Goal: Task Accomplishment & Management: Use online tool/utility

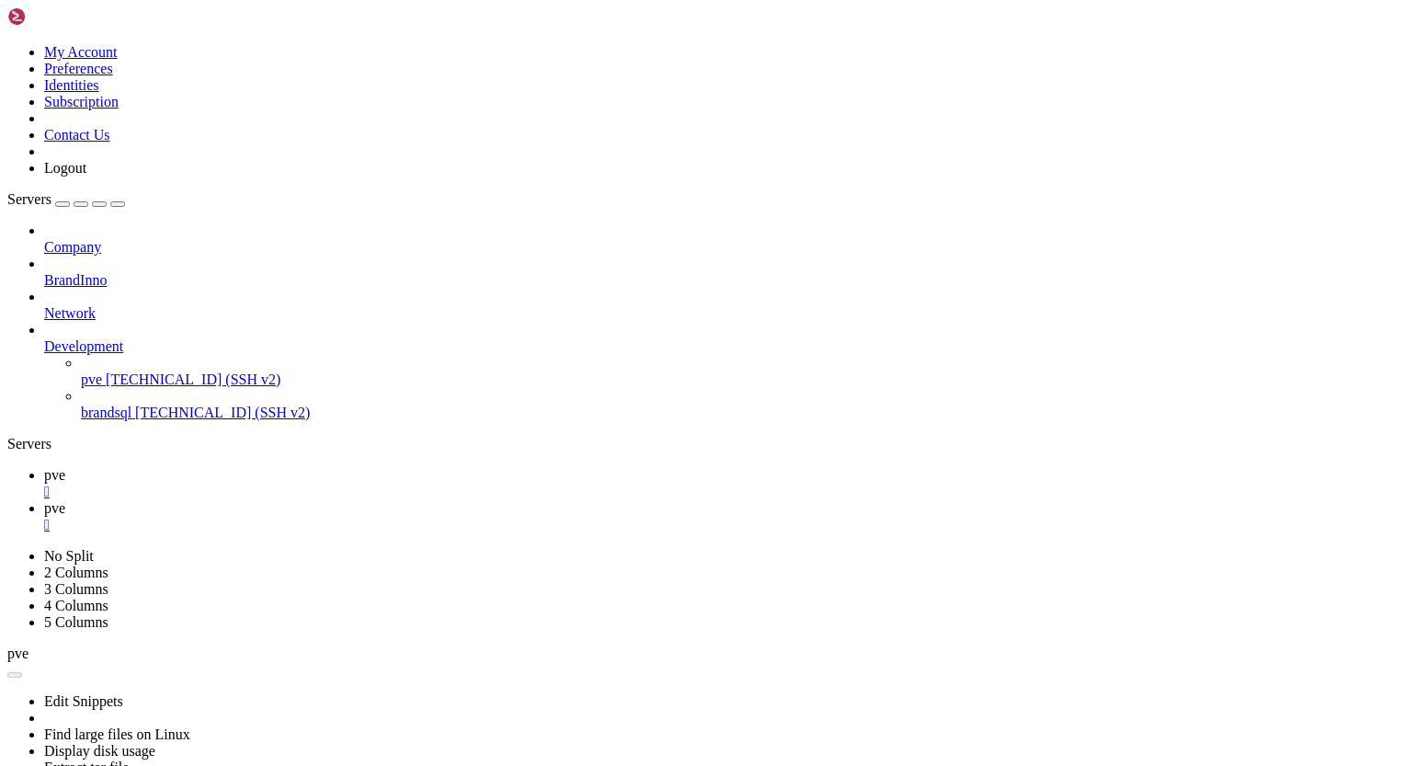
click at [385, 517] on div "" at bounding box center [724, 525] width 1361 height 17
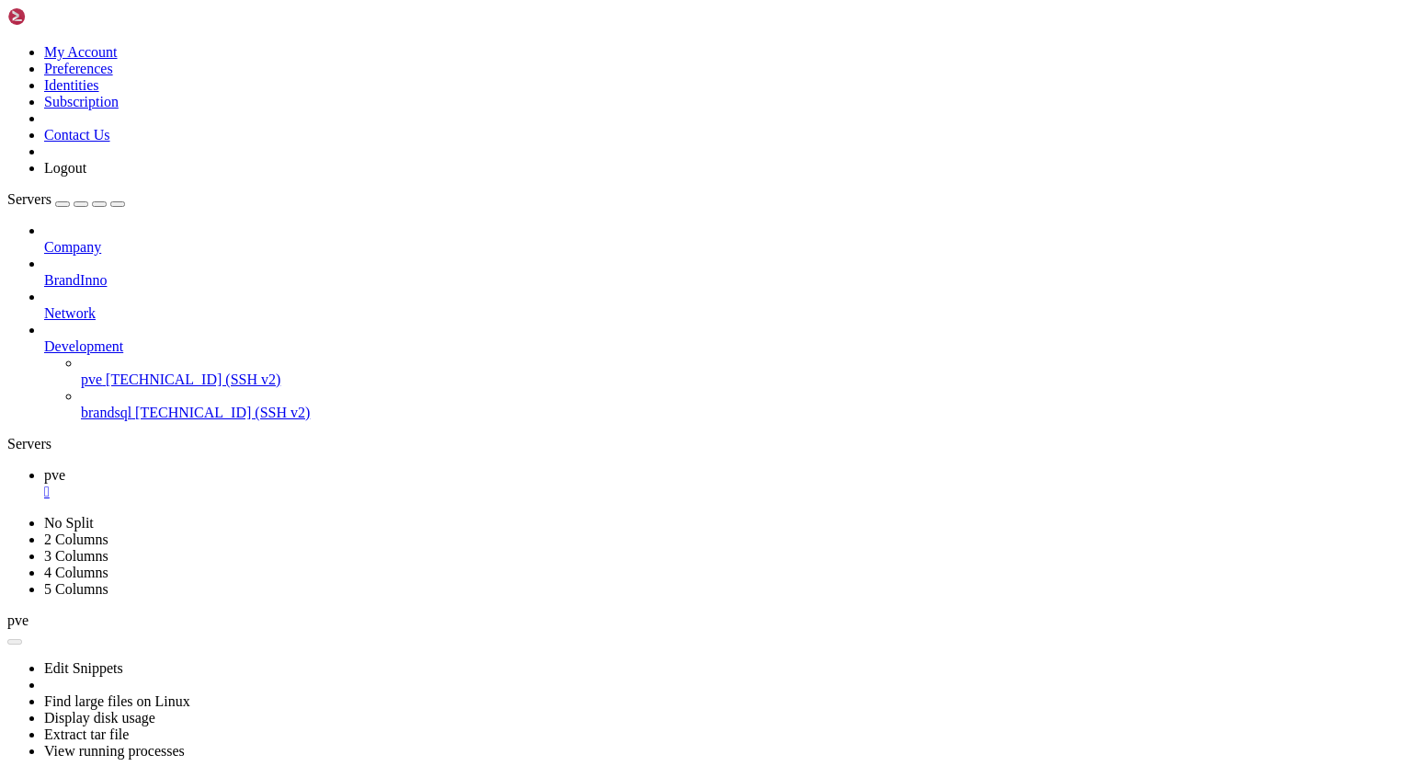
scroll to position [8, 2]
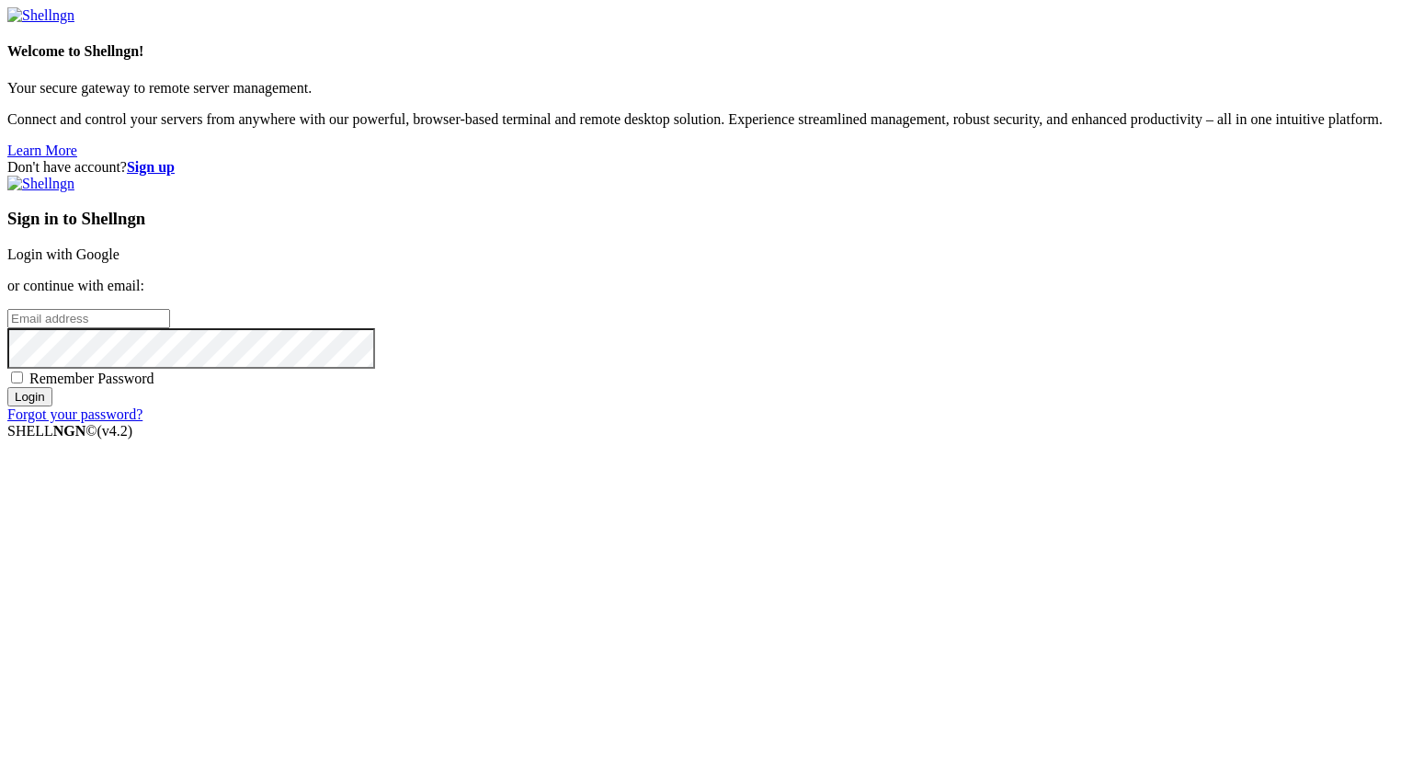
type input "[PERSON_NAME][EMAIL_ADDRESS][DOMAIN_NAME]"
click at [52, 406] on input "Login" at bounding box center [29, 396] width 45 height 19
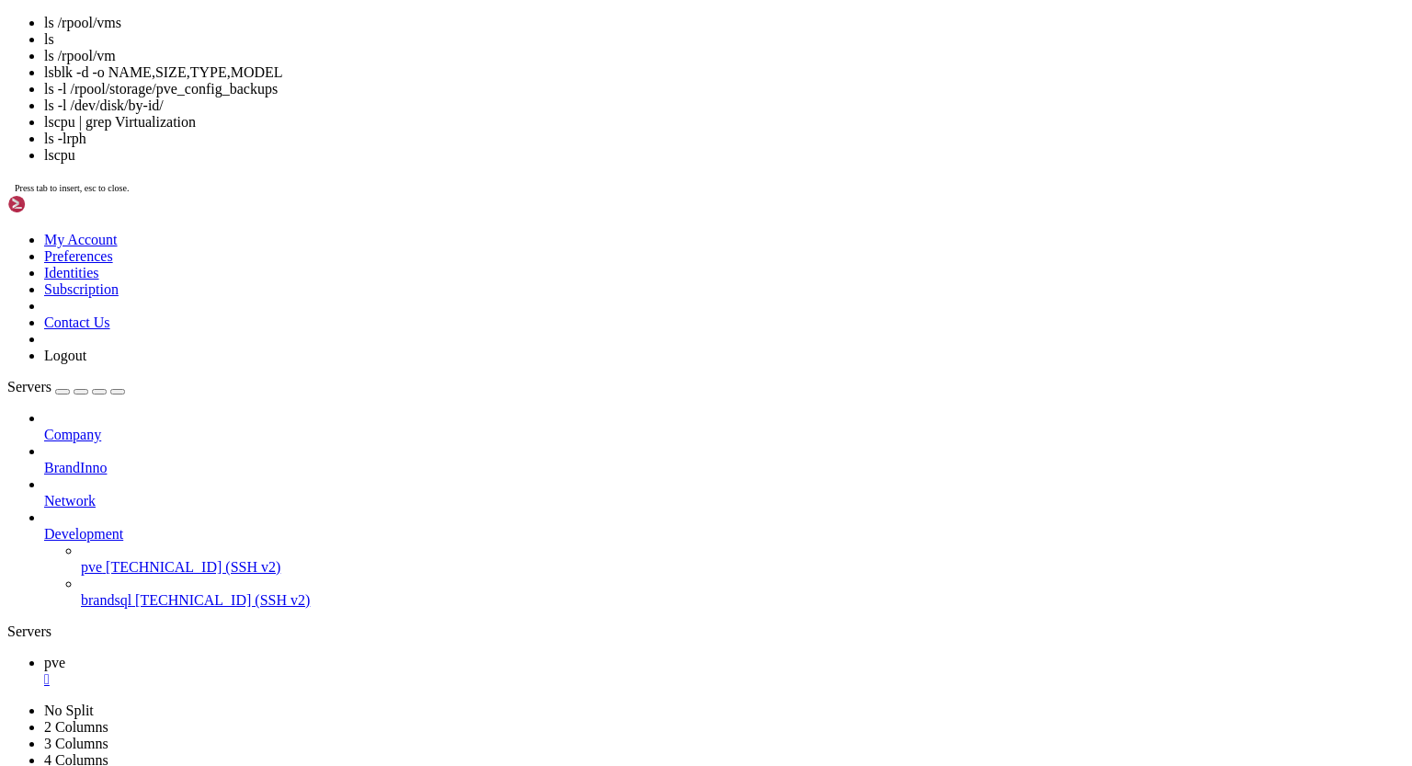
scroll to position [24211, 0]
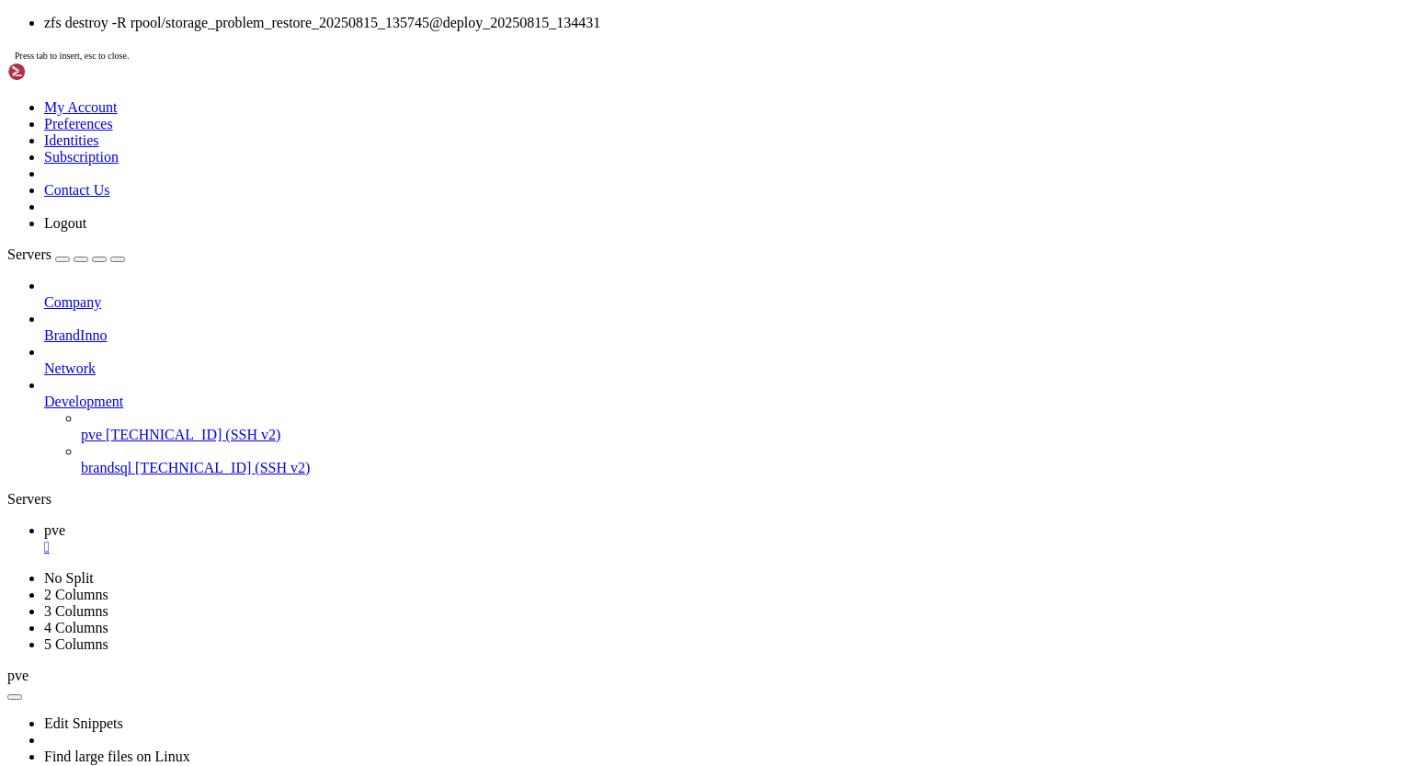
drag, startPoint x: 17, startPoint y: 1460, endPoint x: 200, endPoint y: 1460, distance: 183.9
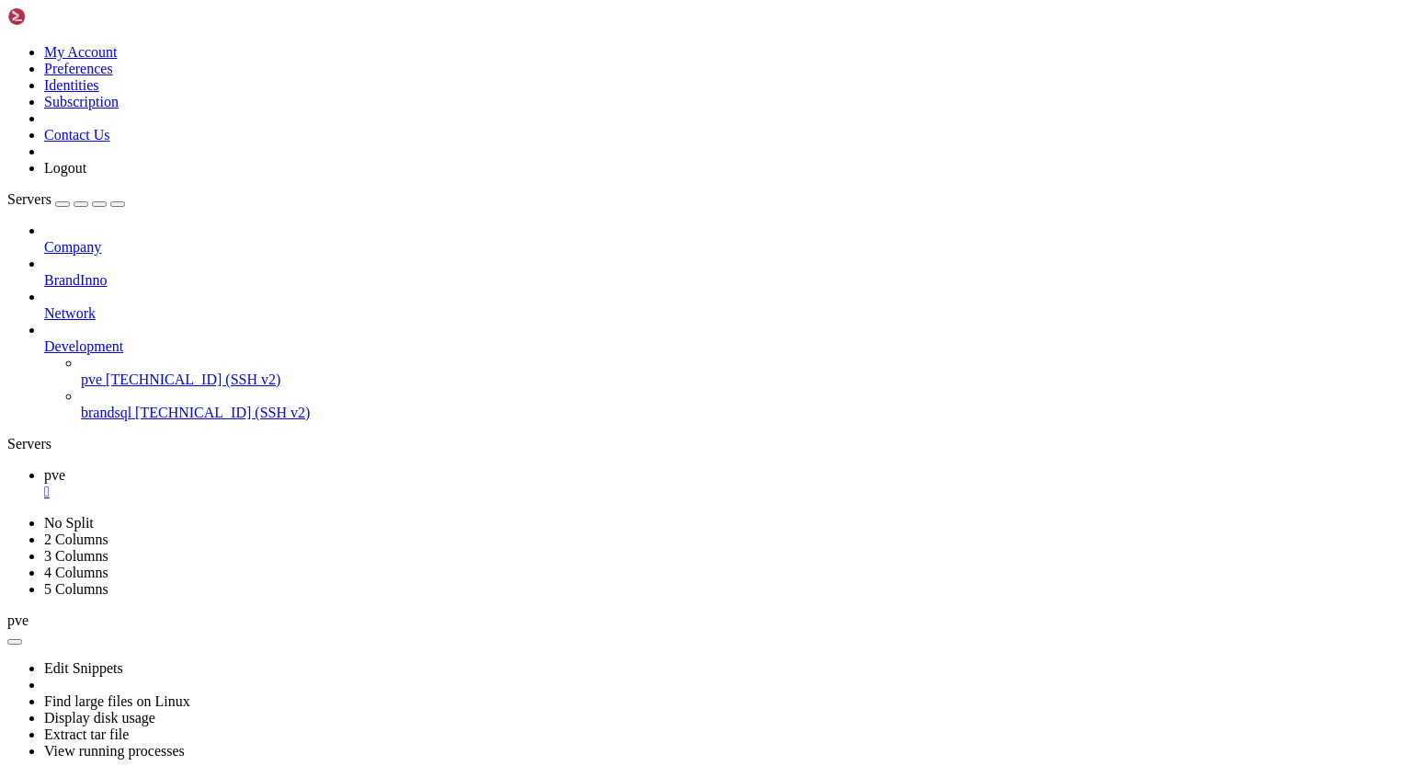
scroll to position [24398, 0]
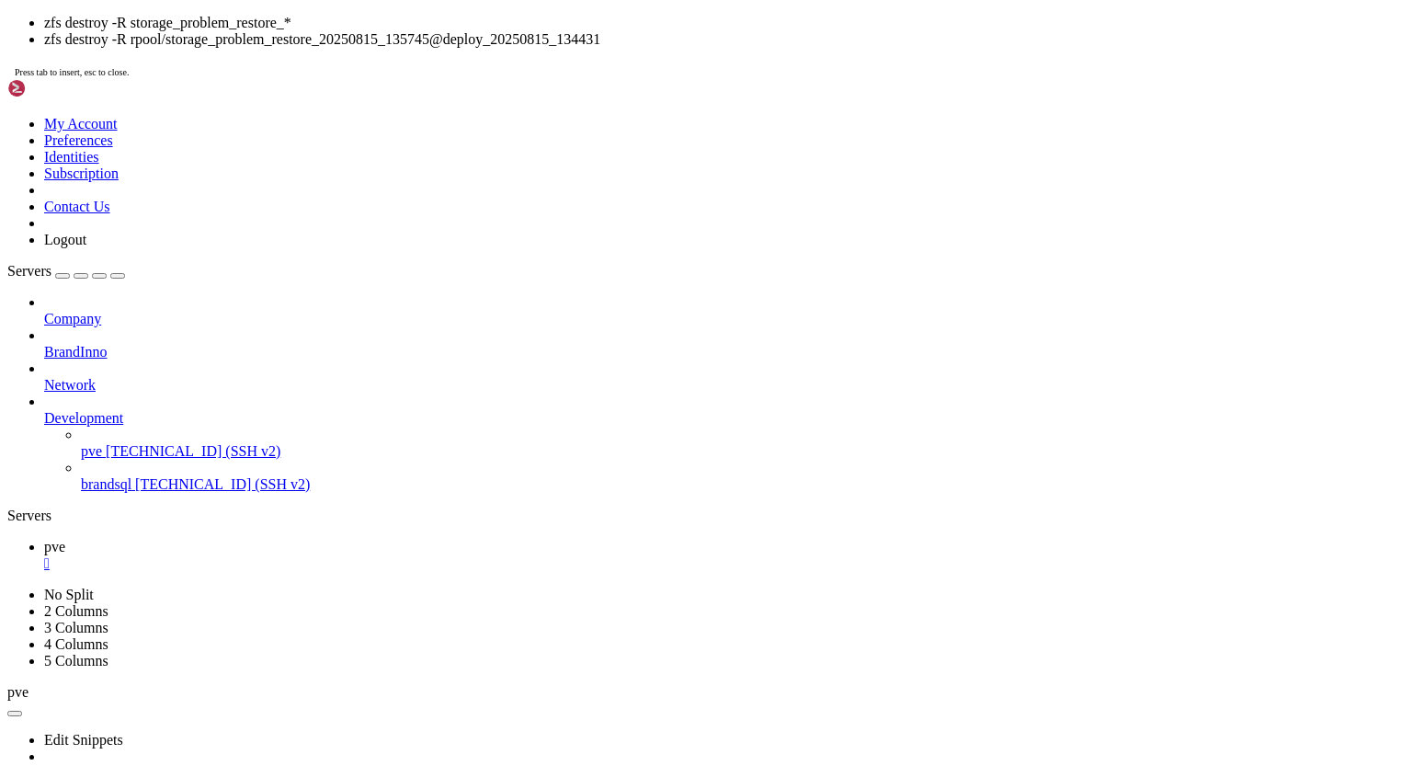
drag, startPoint x: 335, startPoint y: 1265, endPoint x: 632, endPoint y: 1269, distance: 297.0
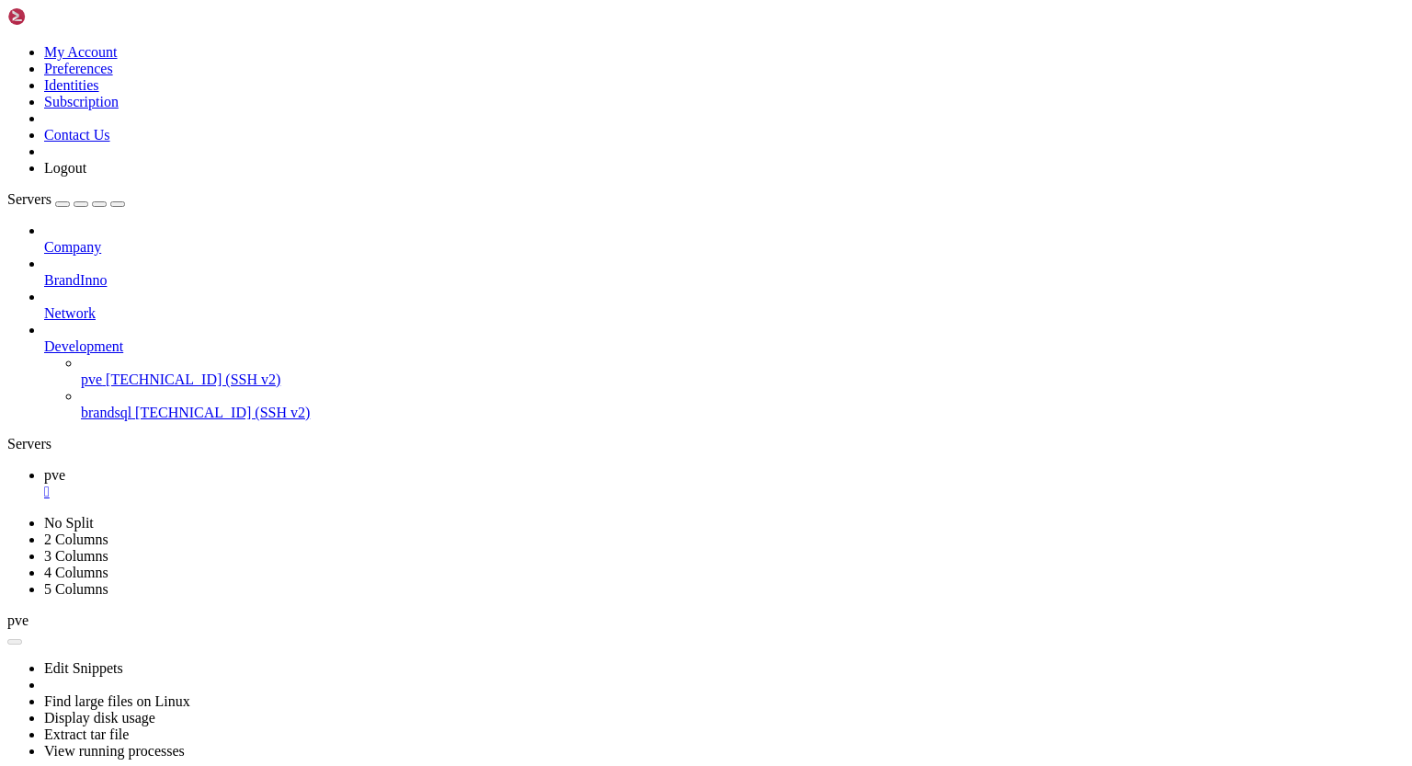
scroll to position [24477, 0]
click at [302, 484] on div "" at bounding box center [724, 492] width 1361 height 17
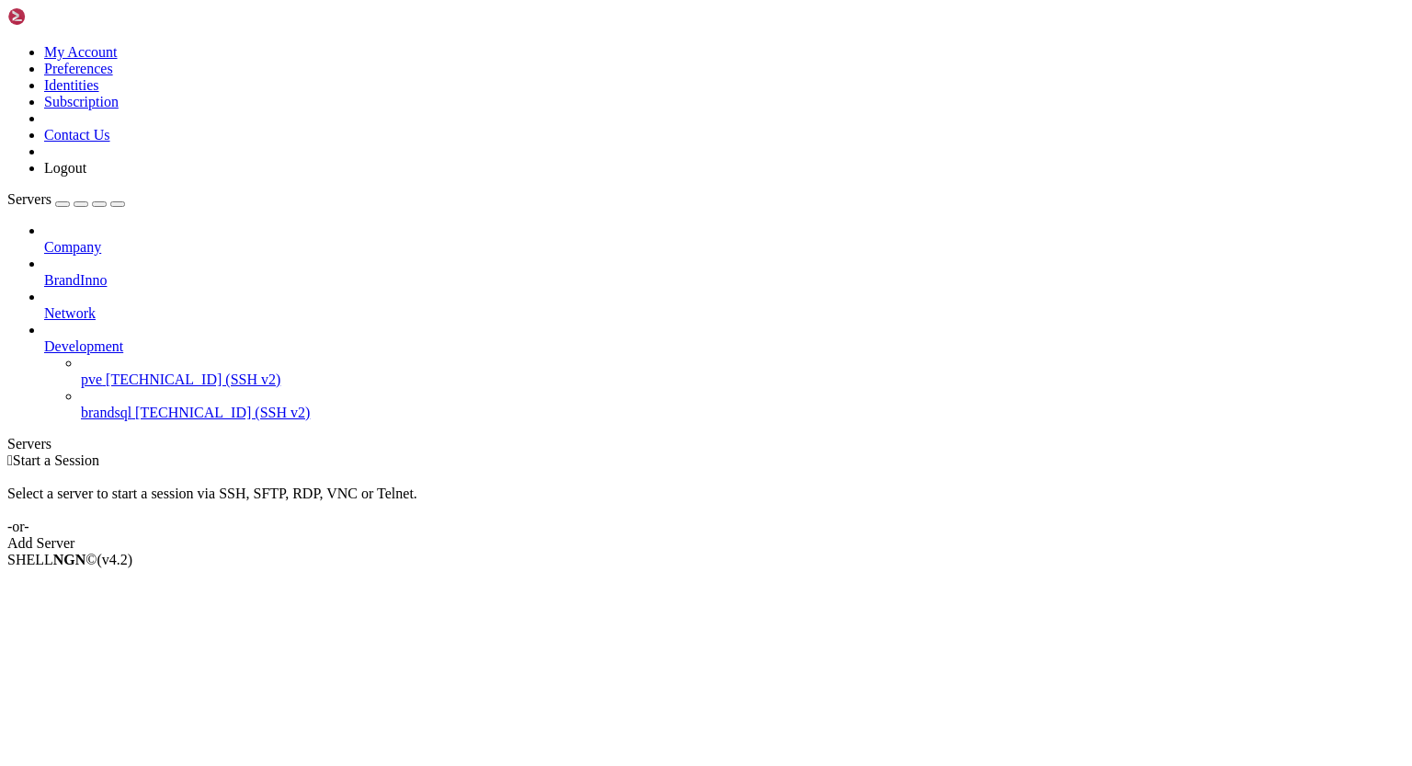
click at [132, 371] on span "[TECHNICAL_ID] (SSH v2)" at bounding box center [193, 379] width 175 height 16
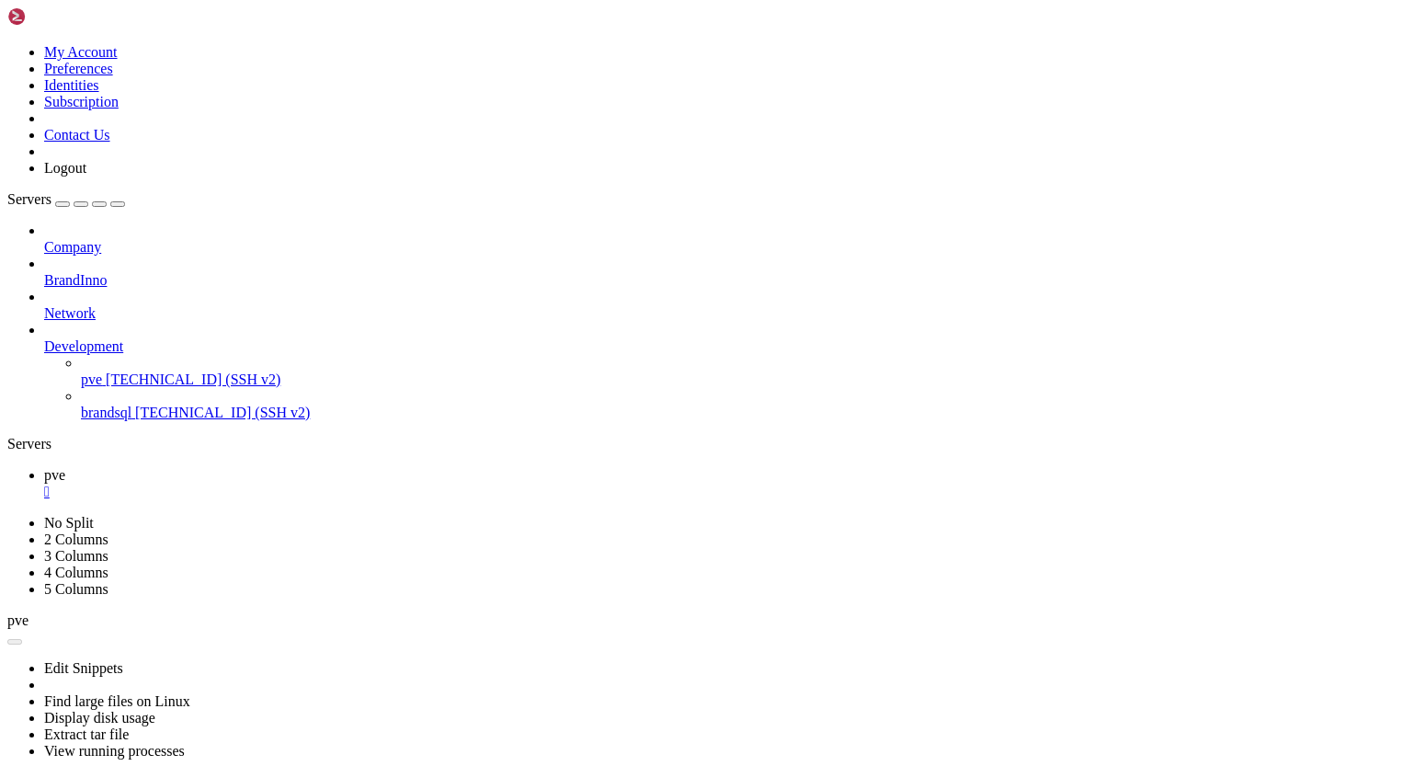
scroll to position [0, 0]
click at [296, 484] on div "" at bounding box center [724, 492] width 1361 height 17
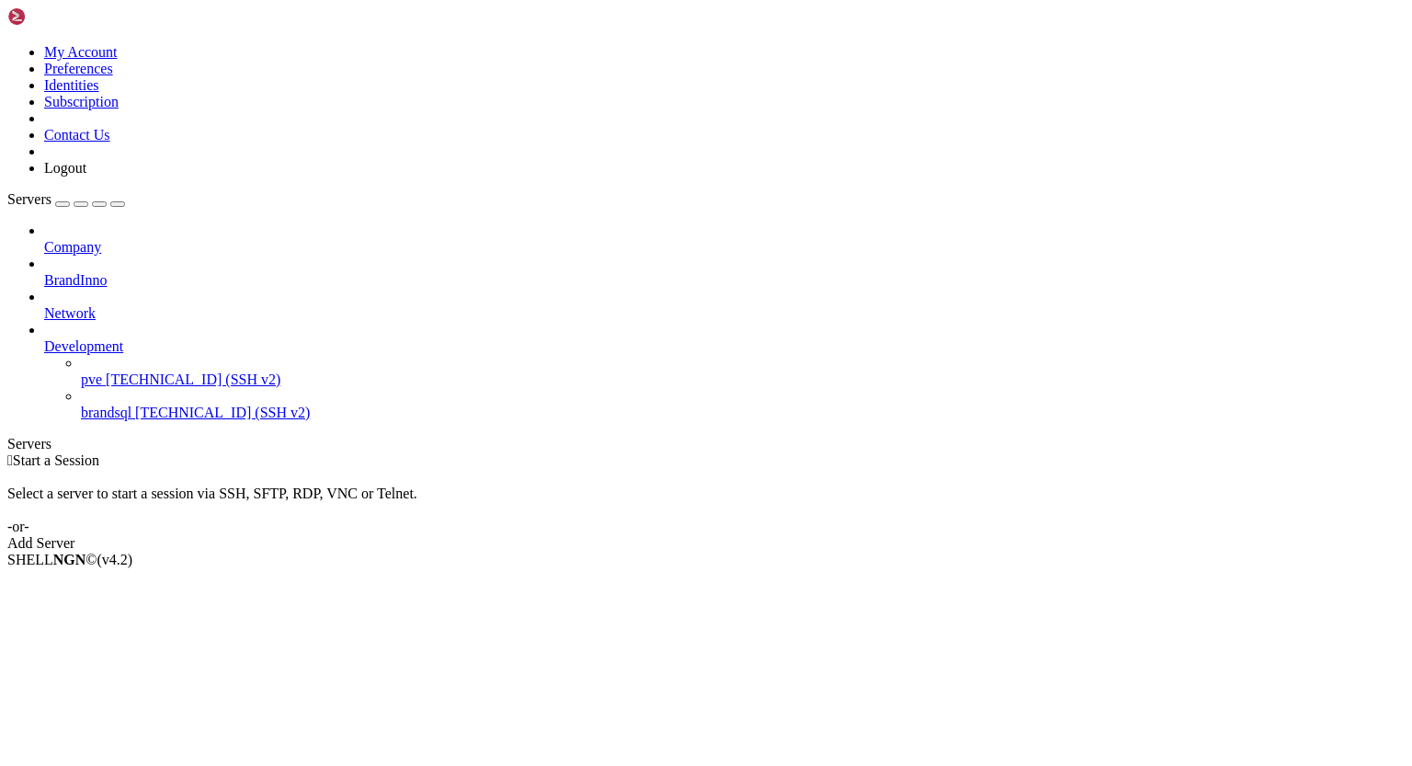
click at [102, 371] on span "pve" at bounding box center [91, 379] width 21 height 16
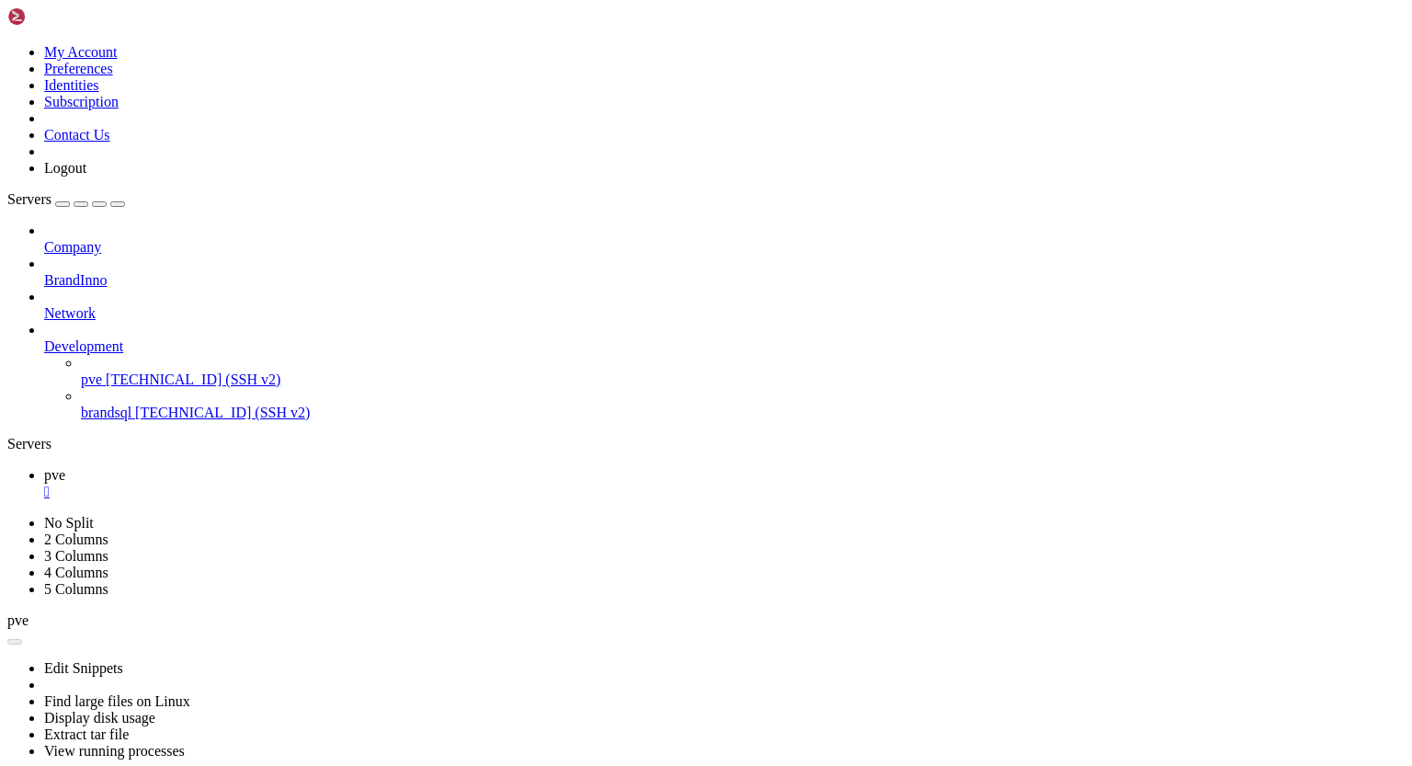
click at [298, 484] on div "" at bounding box center [724, 492] width 1361 height 17
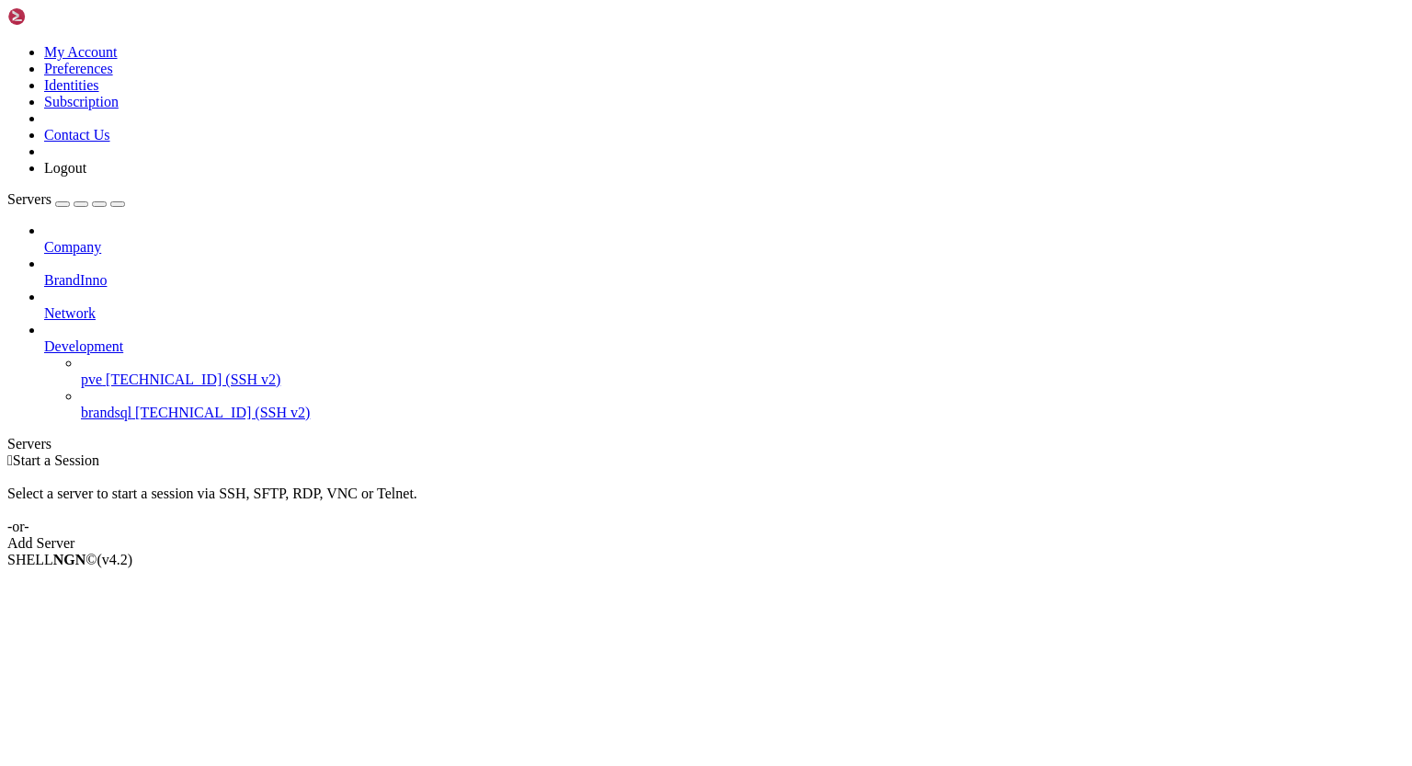
click at [102, 371] on span "pve" at bounding box center [91, 379] width 21 height 16
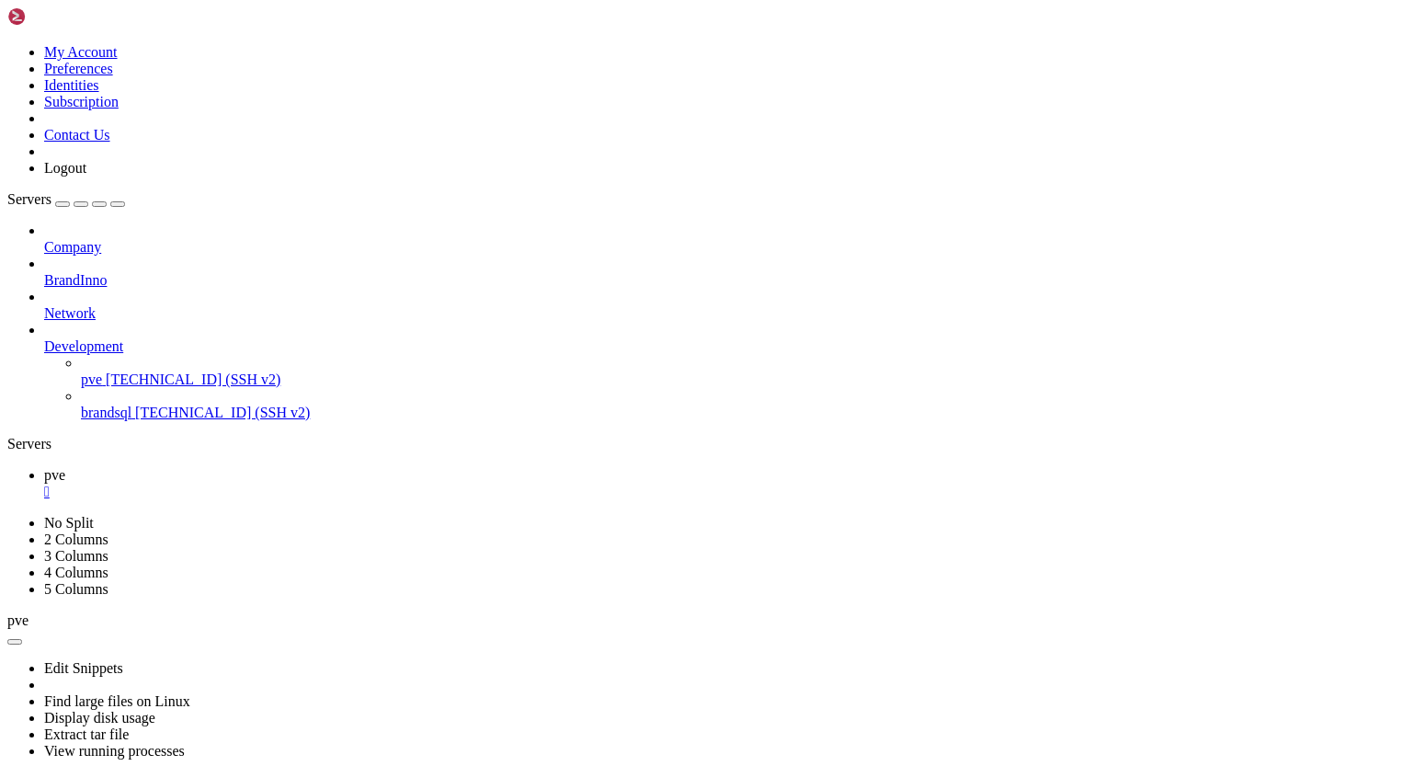
scroll to position [1032, 0]
drag, startPoint x: 17, startPoint y: 1121, endPoint x: 362, endPoint y: 1112, distance: 345.8
drag, startPoint x: 118, startPoint y: 1418, endPoint x: 454, endPoint y: 1415, distance: 336.5
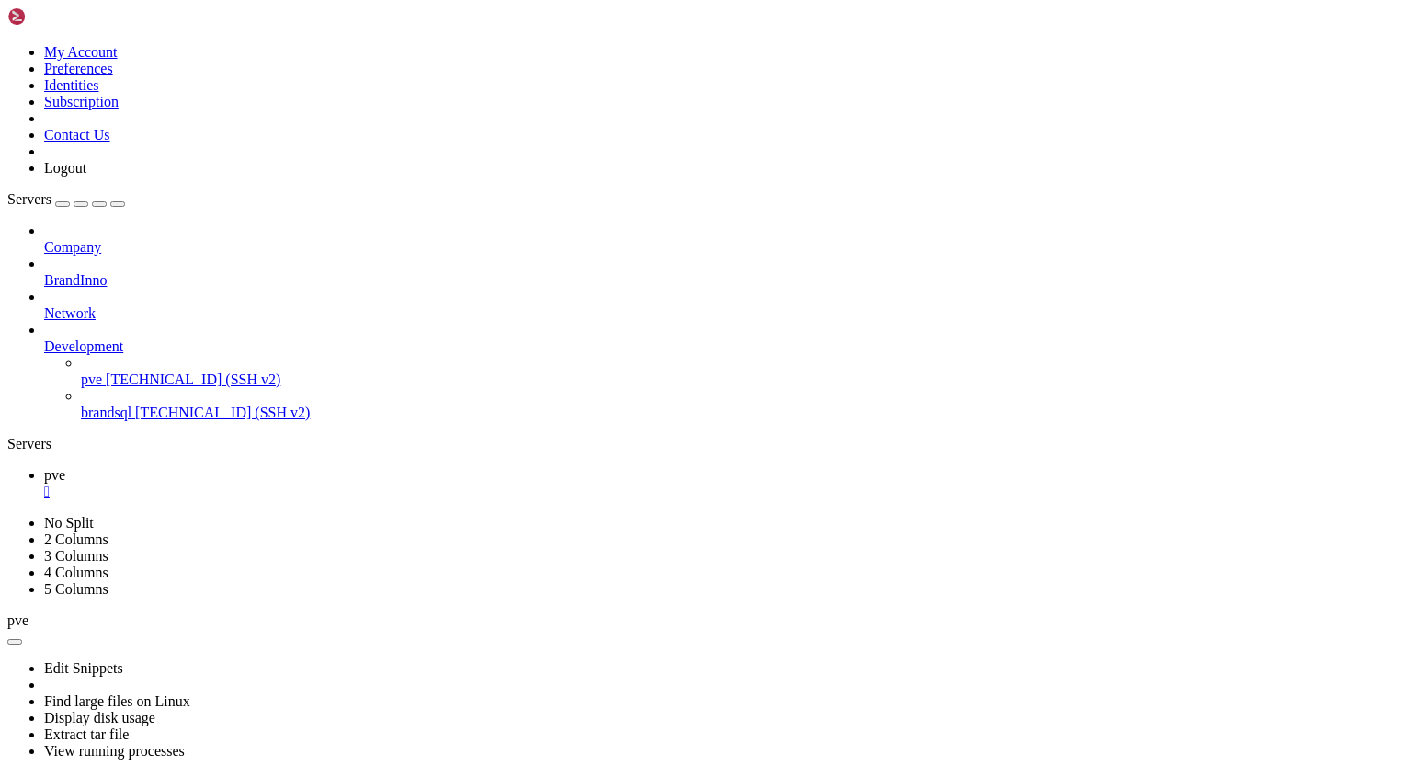
drag, startPoint x: 116, startPoint y: 1353, endPoint x: 226, endPoint y: 1358, distance: 110.4
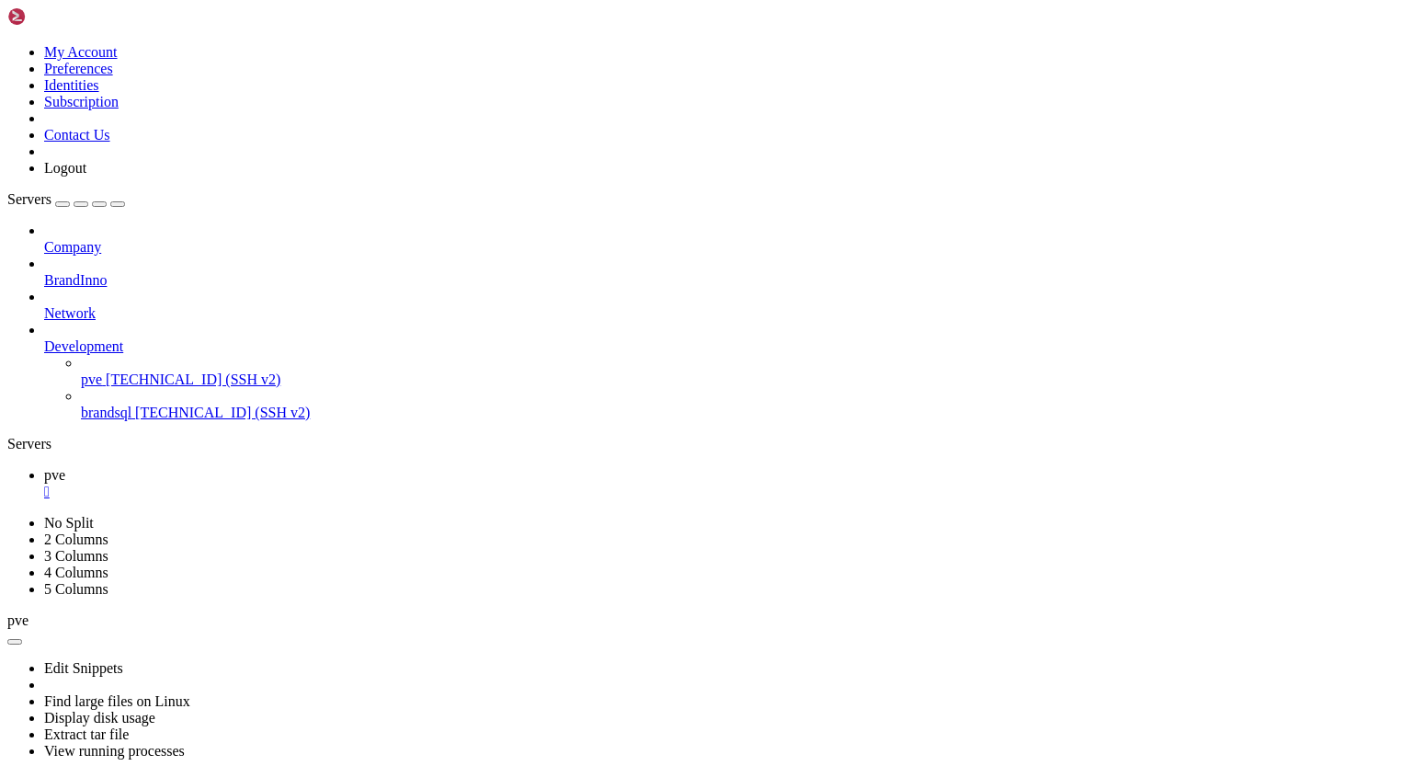
drag, startPoint x: 17, startPoint y: 1057, endPoint x: 365, endPoint y: 1063, distance: 348.5
drag, startPoint x: 118, startPoint y: 1414, endPoint x: 222, endPoint y: 1420, distance: 105.0
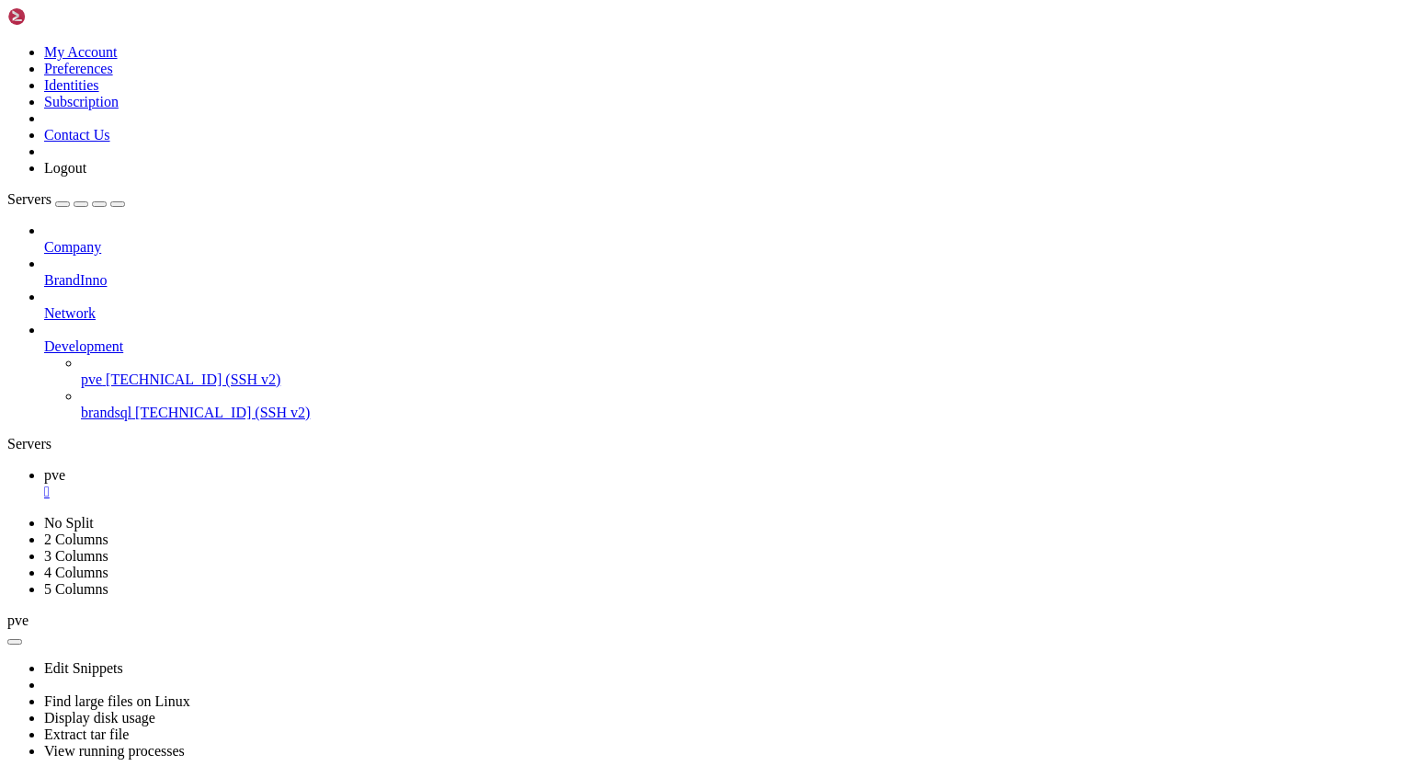
drag, startPoint x: 14, startPoint y: 1057, endPoint x: 361, endPoint y: 1057, distance: 347.5
drag, startPoint x: 18, startPoint y: 1058, endPoint x: 333, endPoint y: 1057, distance: 314.4
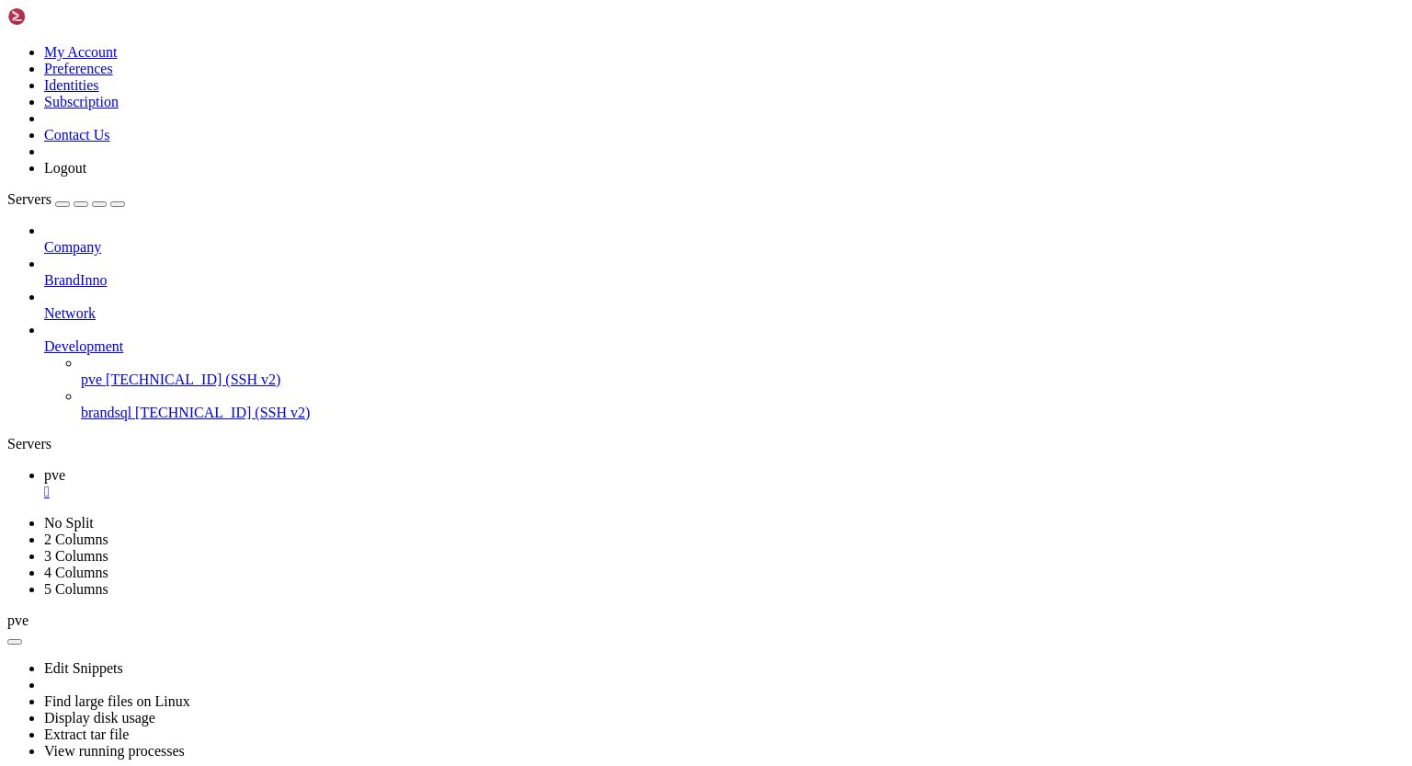
drag, startPoint x: 15, startPoint y: 1059, endPoint x: 335, endPoint y: 1063, distance: 320.0
drag, startPoint x: 118, startPoint y: 1414, endPoint x: 222, endPoint y: 1414, distance: 104.8
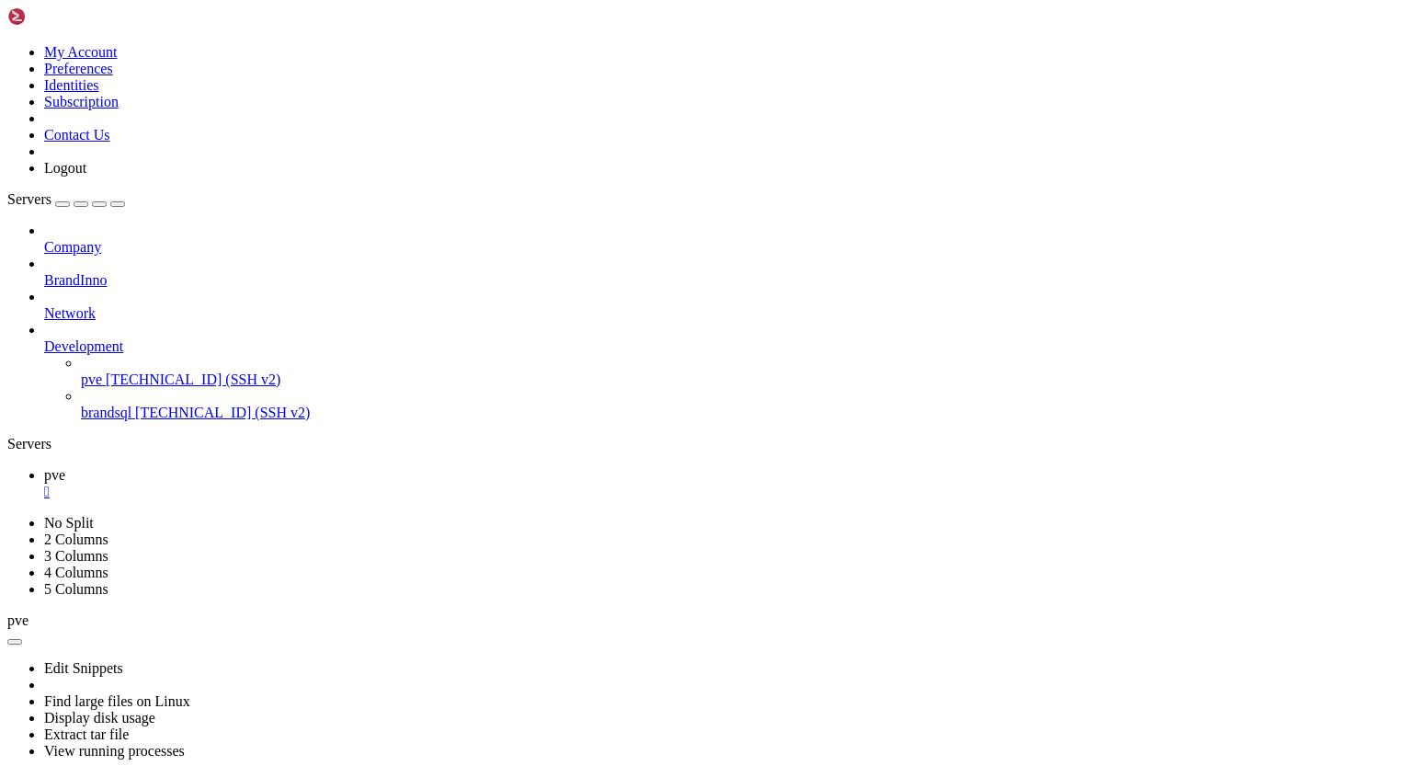
drag, startPoint x: 17, startPoint y: 1059, endPoint x: 439, endPoint y: 1057, distance: 422.0
drag, startPoint x: 118, startPoint y: 1402, endPoint x: 222, endPoint y: 1396, distance: 104.1
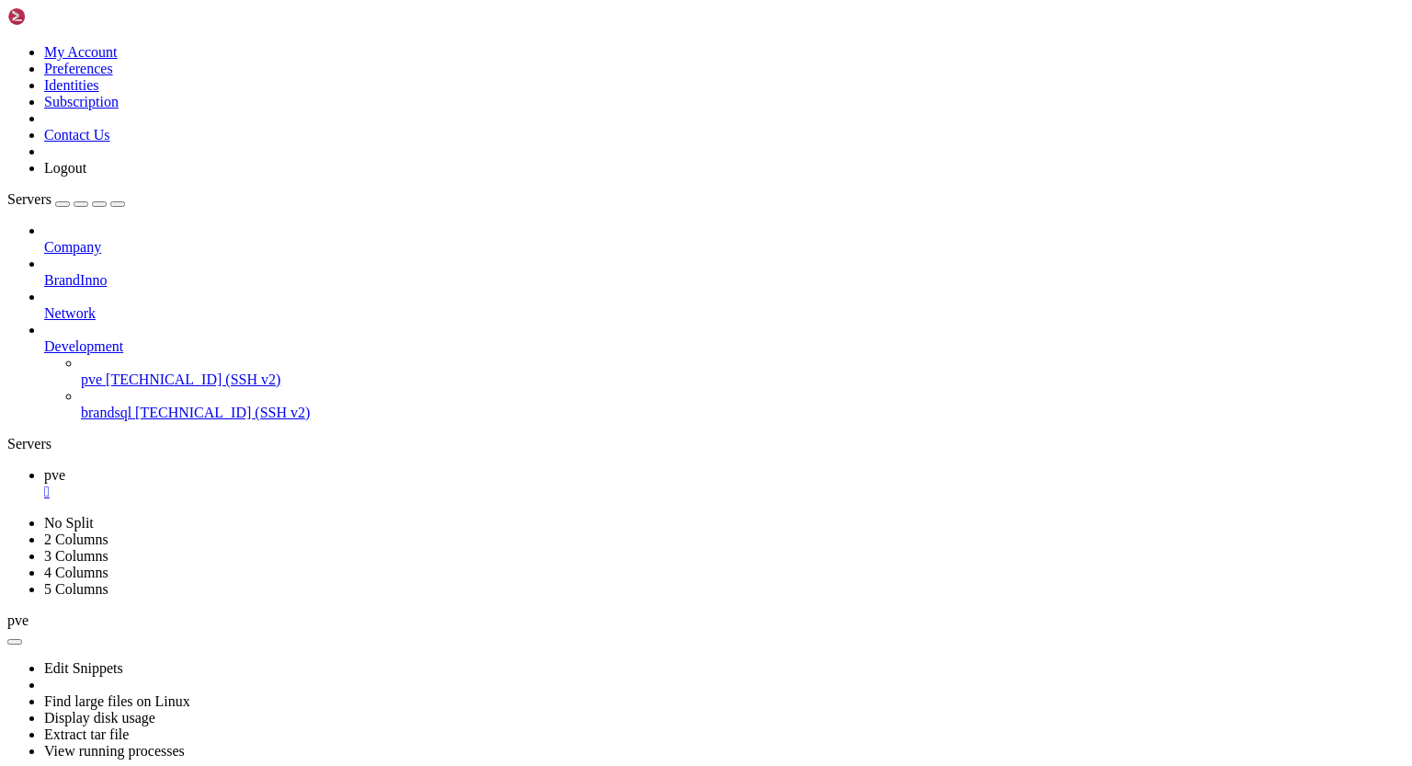
drag, startPoint x: 16, startPoint y: 1078, endPoint x: 335, endPoint y: 1076, distance: 319.0
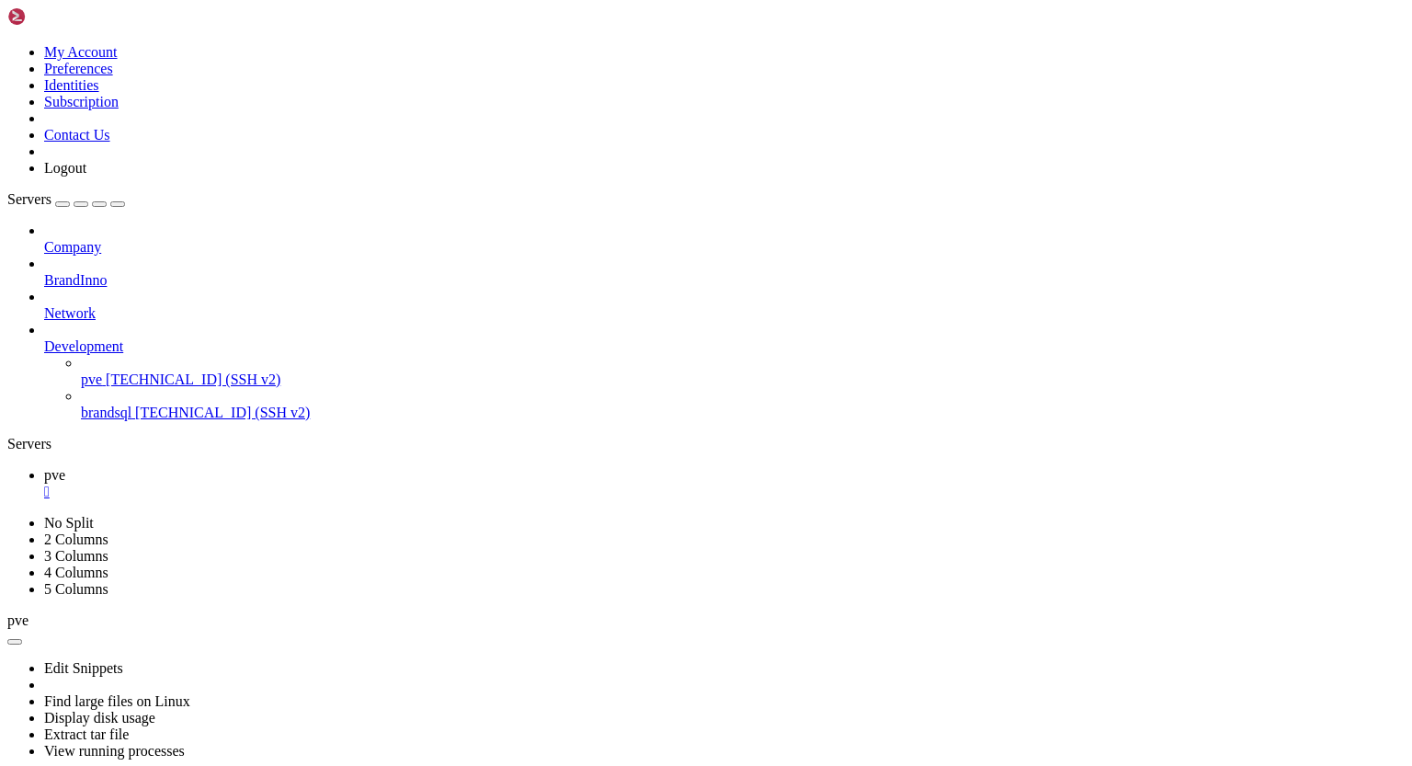
scroll to position [7440, 0]
click at [792, 467] on ul "pve " at bounding box center [706, 483] width 1398 height 33
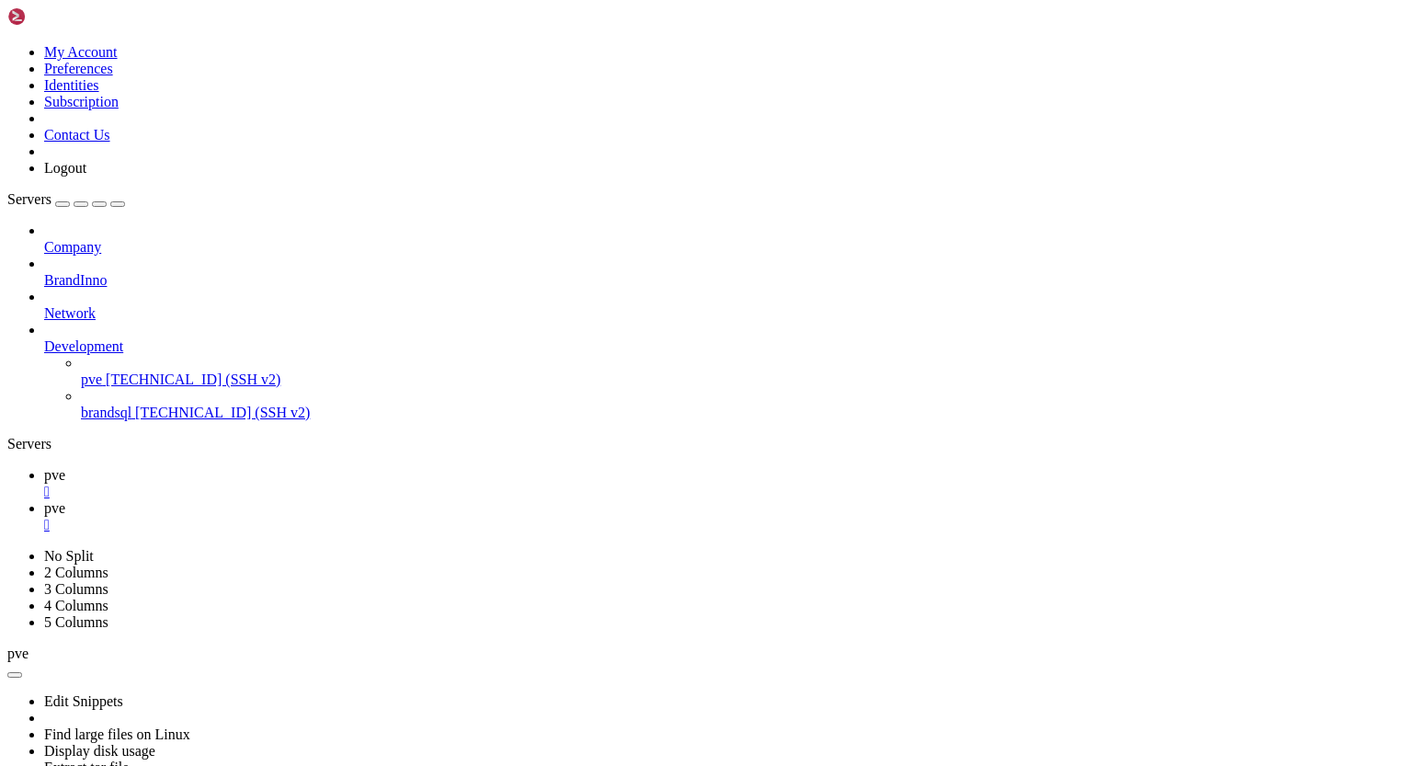
scroll to position [8, 2]
drag, startPoint x: 15, startPoint y: 1177, endPoint x: 138, endPoint y: 1201, distance: 125.5
click at [389, 517] on div "" at bounding box center [724, 525] width 1361 height 17
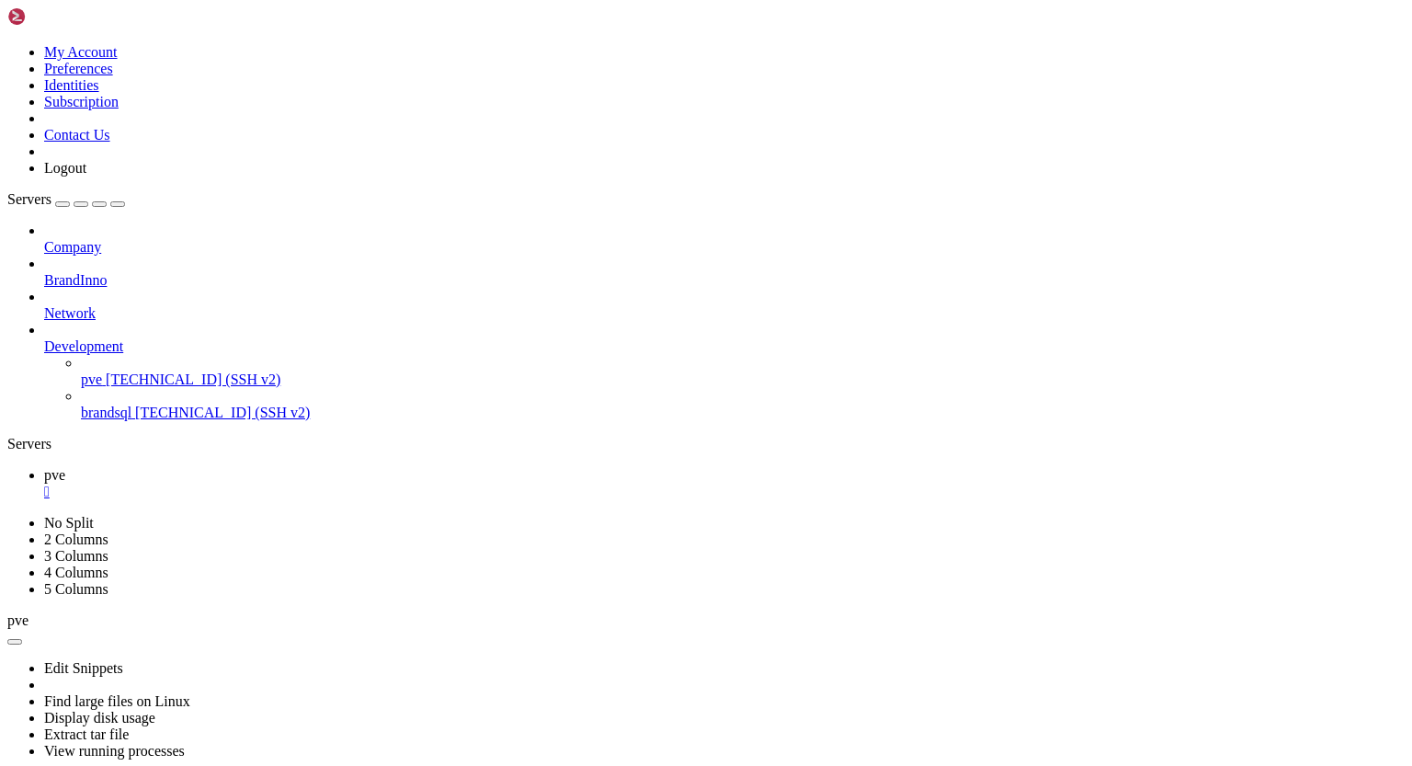
drag, startPoint x: 17, startPoint y: 1105, endPoint x: 196, endPoint y: 1200, distance: 201.9
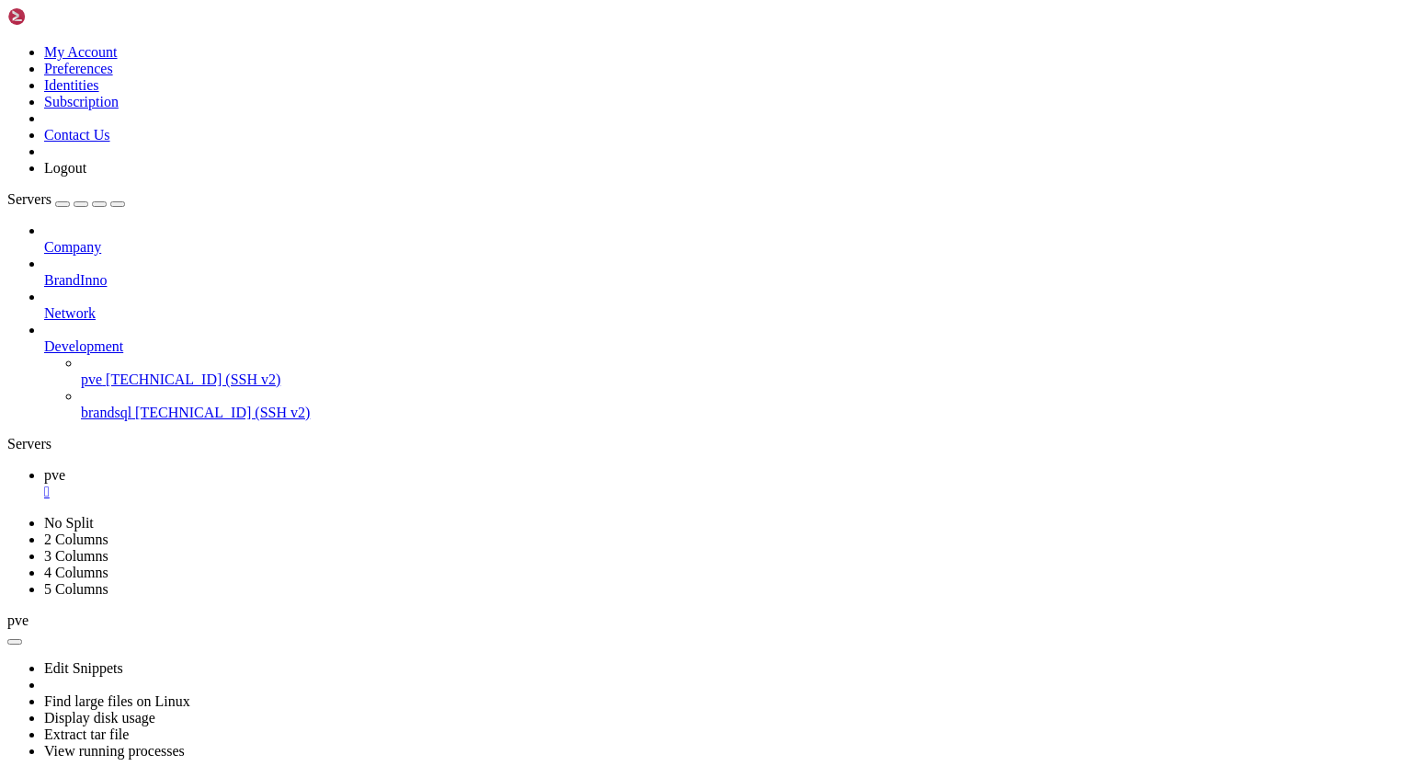
scroll to position [22398, 0]
click at [300, 484] on div "" at bounding box center [724, 492] width 1361 height 17
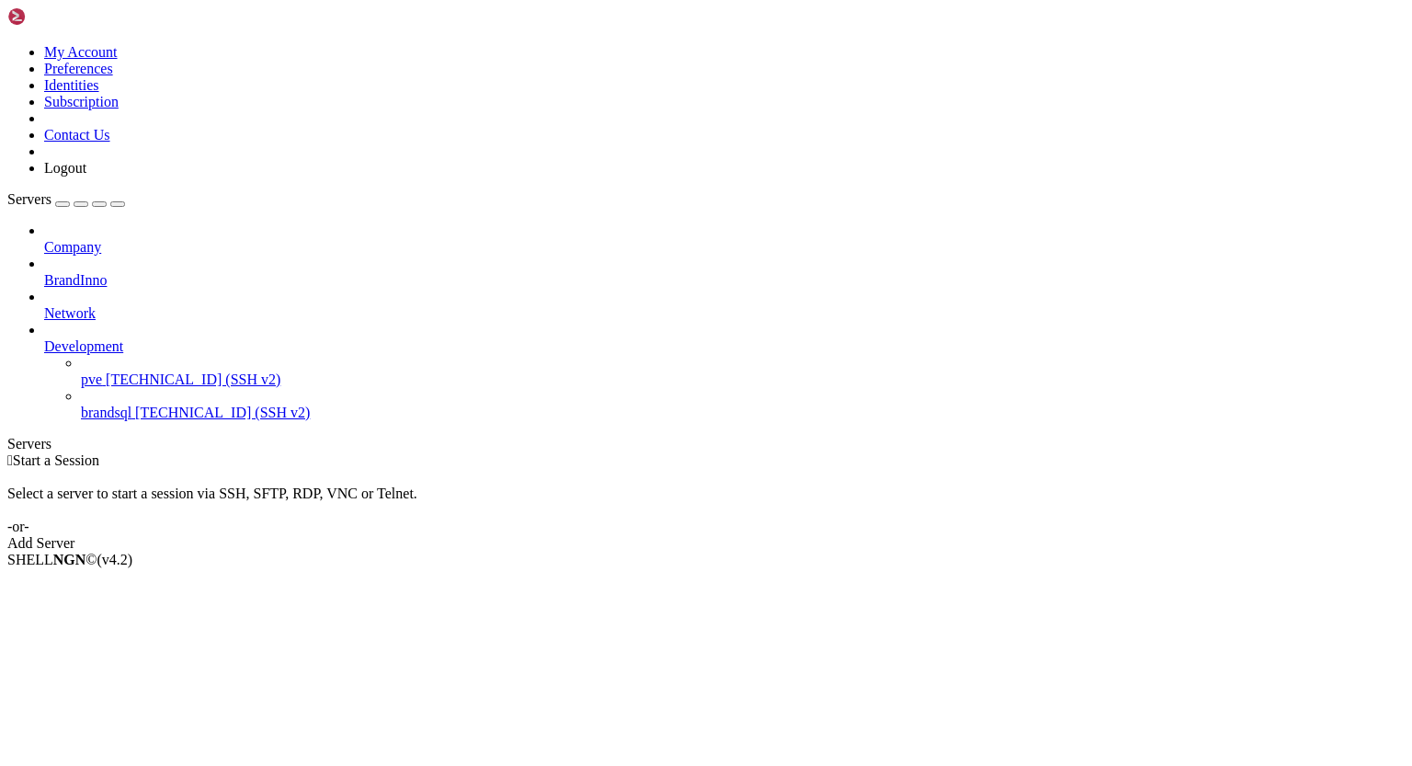
click at [102, 371] on span "pve" at bounding box center [91, 379] width 21 height 16
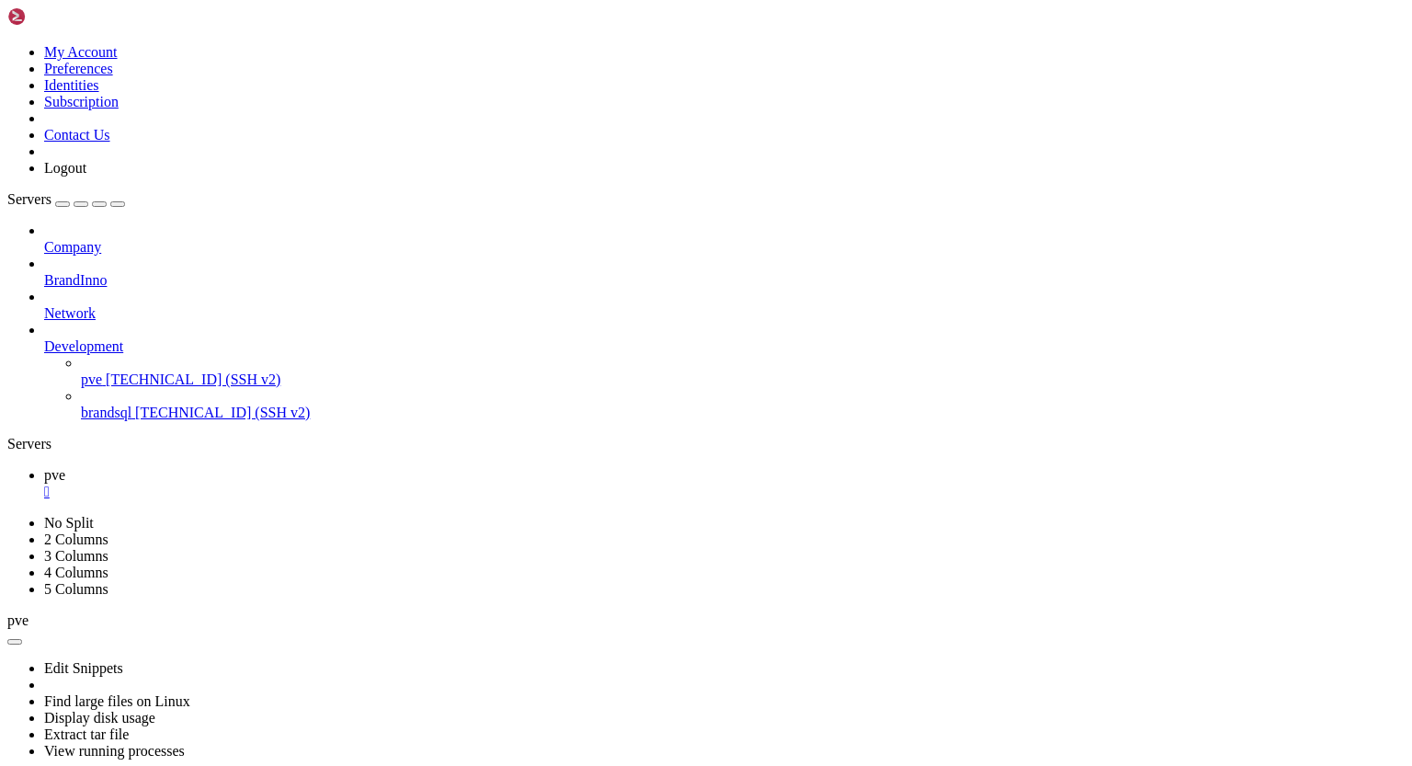
scroll to position [1078, 0]
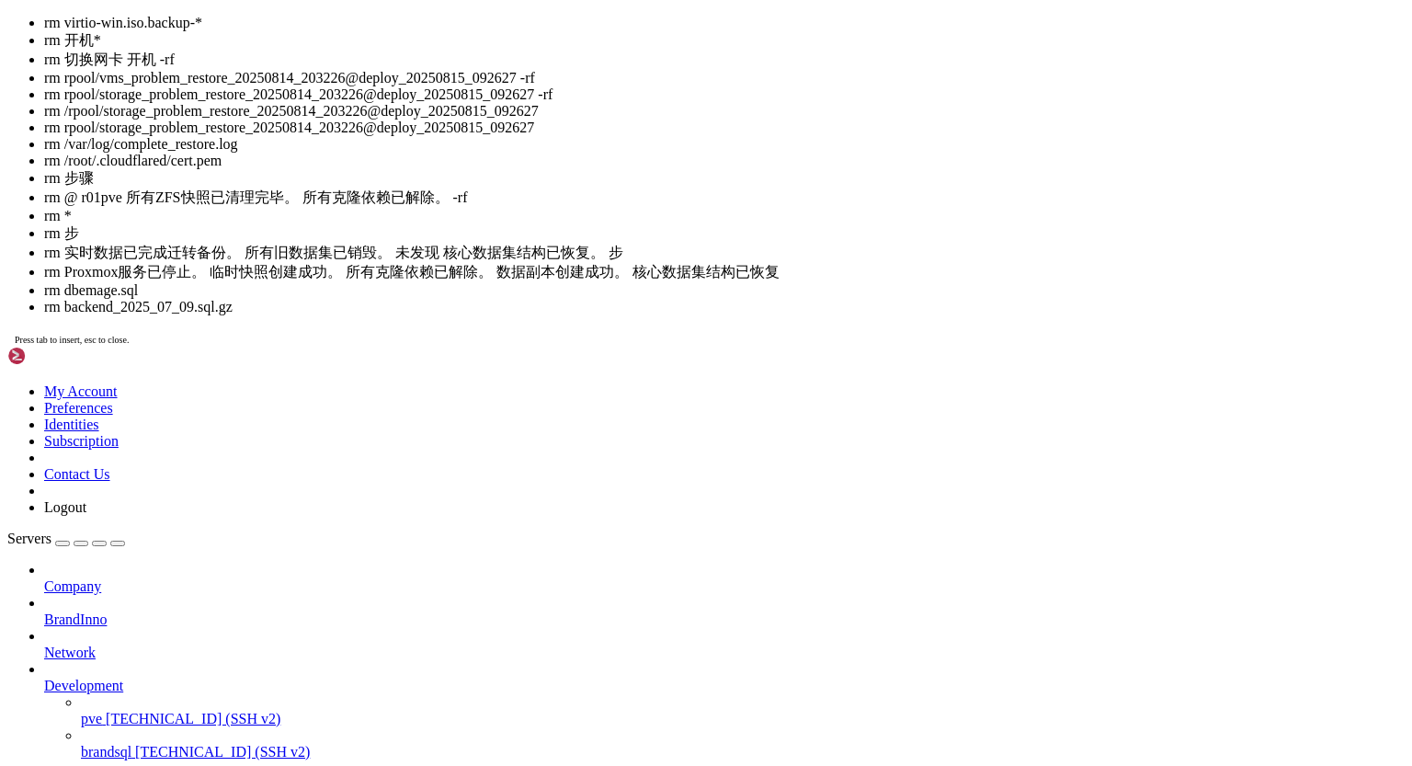
scroll to position [129, 0]
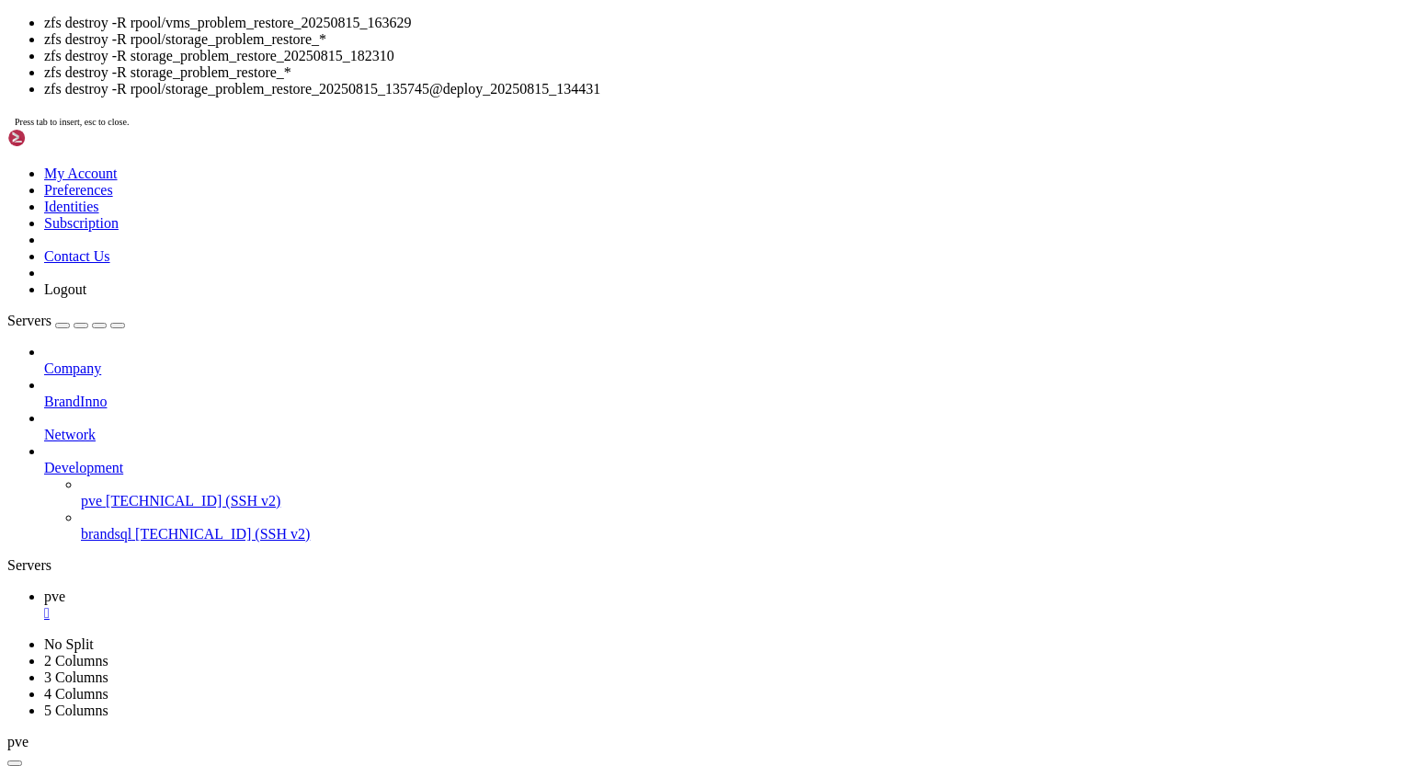
drag, startPoint x: 15, startPoint y: 1352, endPoint x: 123, endPoint y: 1345, distance: 108.7
drag, startPoint x: 17, startPoint y: 1348, endPoint x: 335, endPoint y: 1352, distance: 318.1
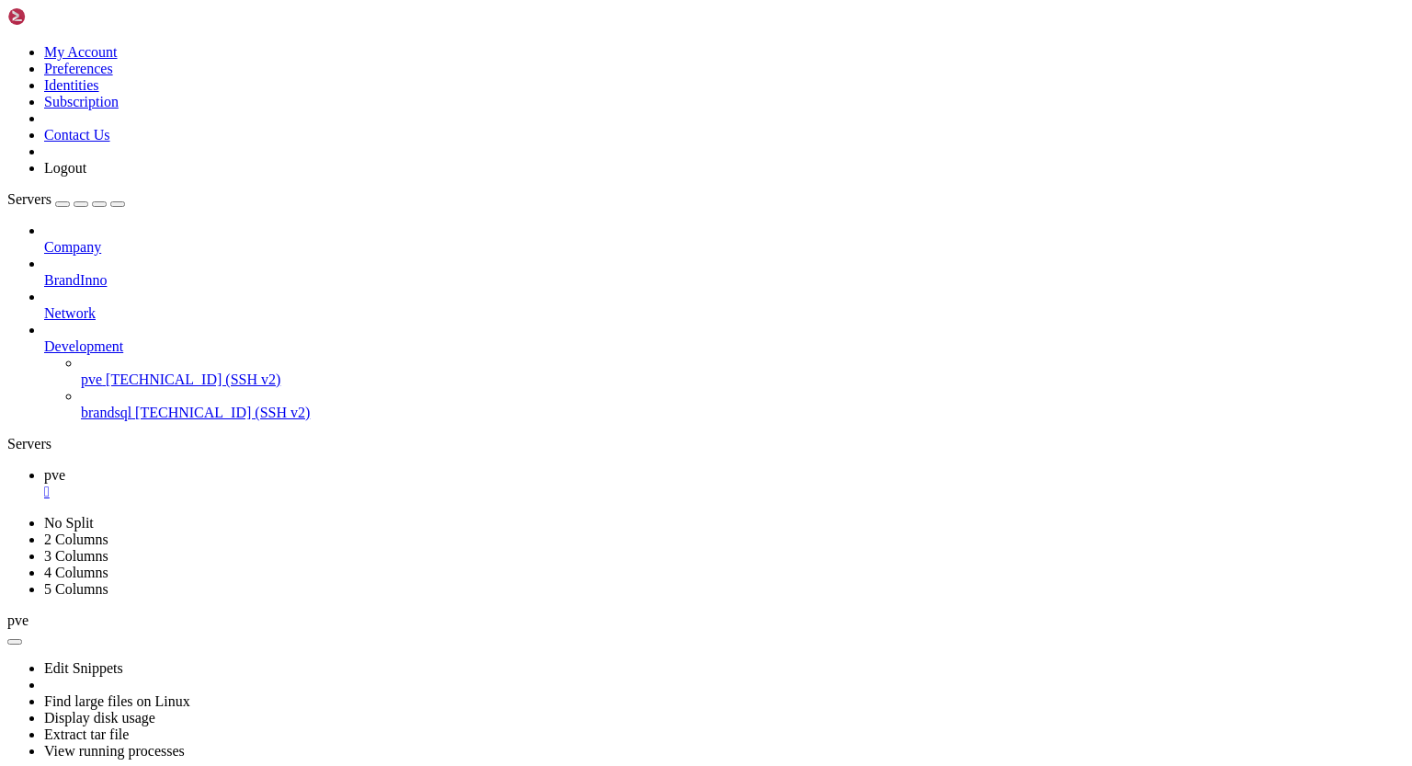
scroll to position [1313, 0]
